Goal: Go to known website: Access a specific website the user already knows

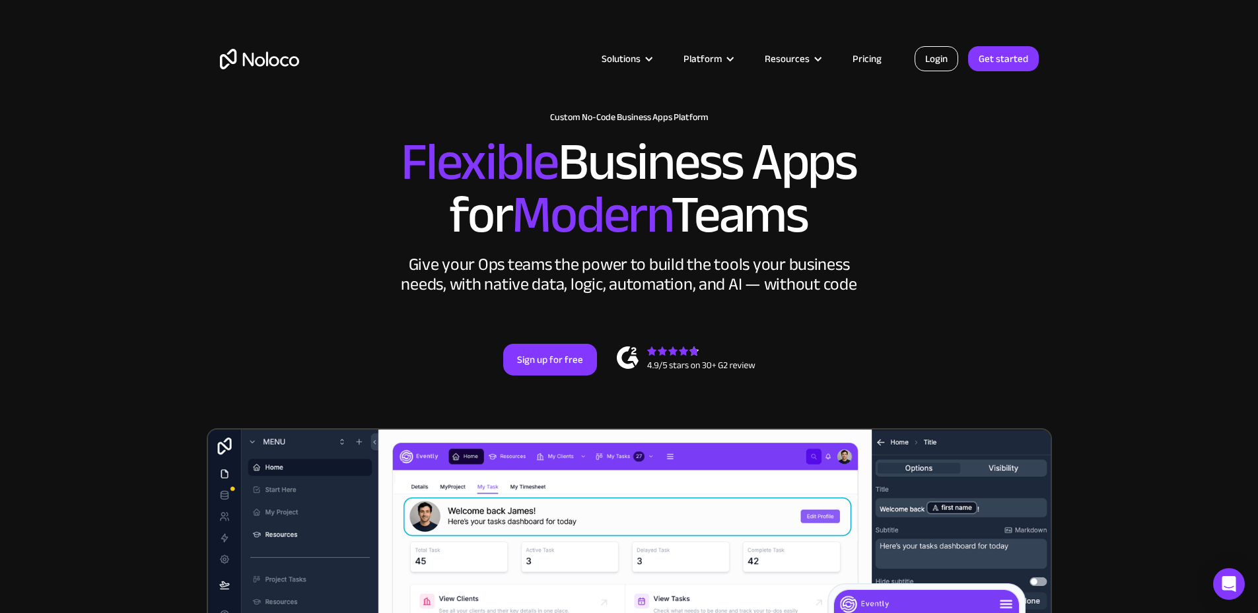
click at [932, 57] on link "Login" at bounding box center [937, 58] width 44 height 25
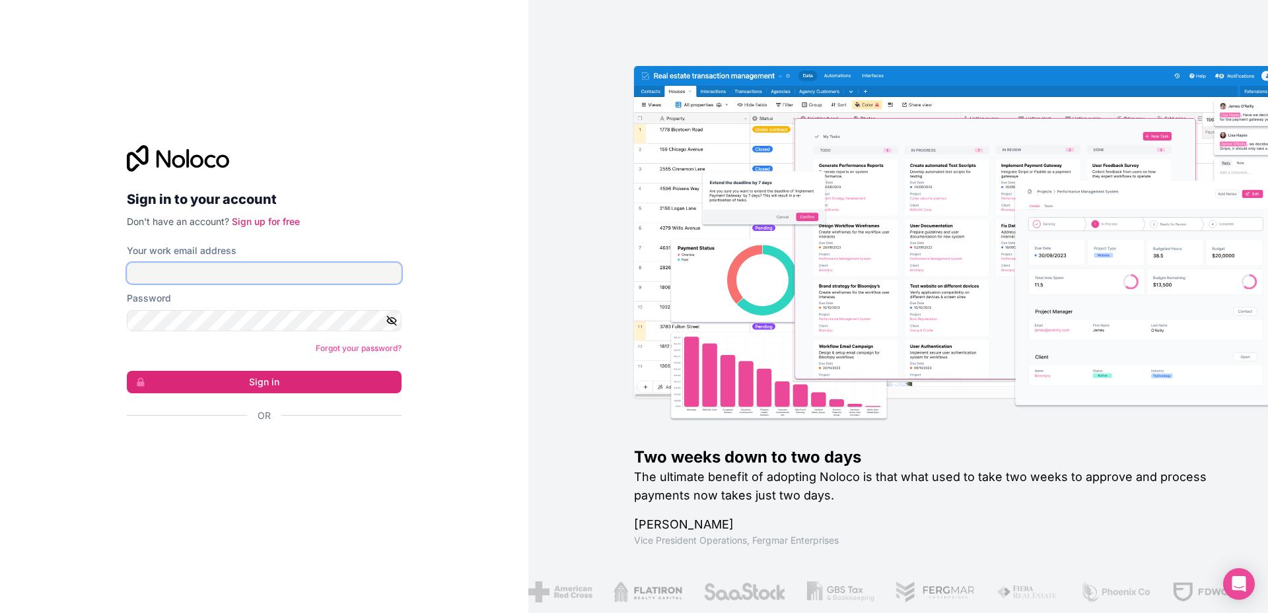
type input "[EMAIL_ADDRESS][DOMAIN_NAME]"
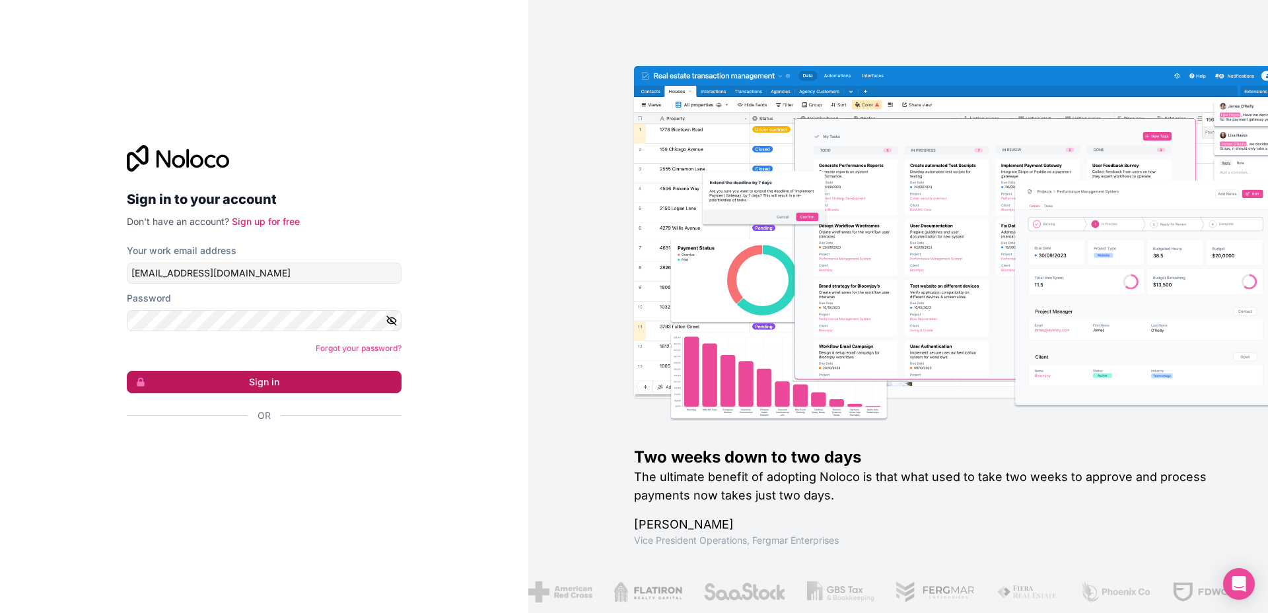
click at [268, 385] on button "Sign in" at bounding box center [264, 382] width 275 height 22
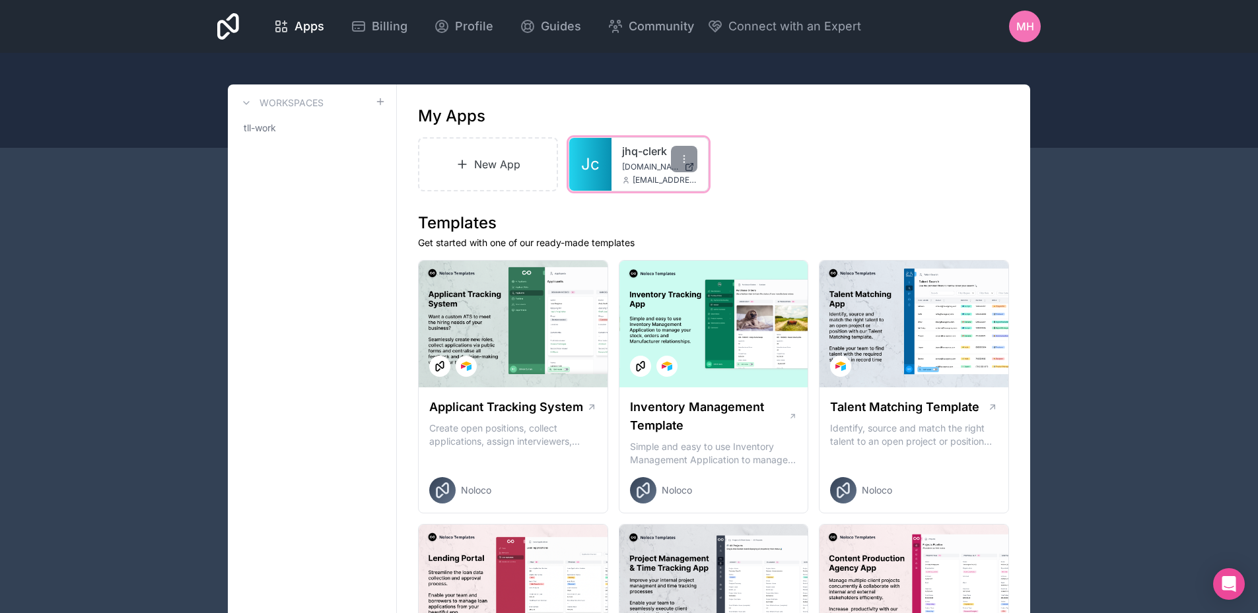
click at [596, 162] on span "Jc" at bounding box center [590, 164] width 18 height 21
